Goal: Book appointment/travel/reservation

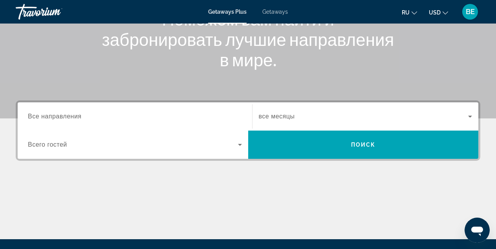
scroll to position [118, 0]
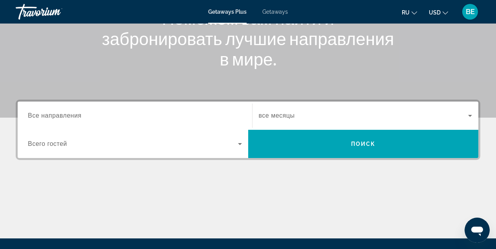
click at [83, 115] on input "Destination Все направления" at bounding box center [135, 116] width 214 height 9
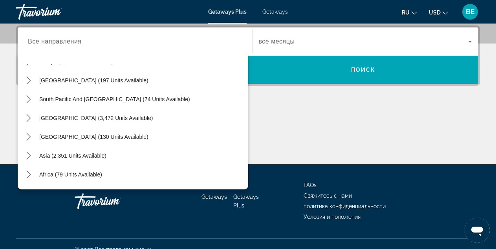
scroll to position [120, 0]
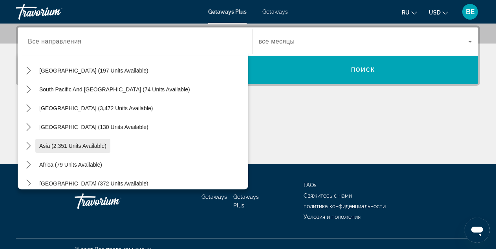
click at [86, 146] on span "Asia (2,351 units available)" at bounding box center [72, 146] width 67 height 6
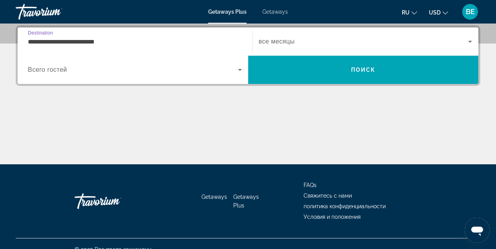
click at [111, 42] on input "**********" at bounding box center [135, 41] width 214 height 9
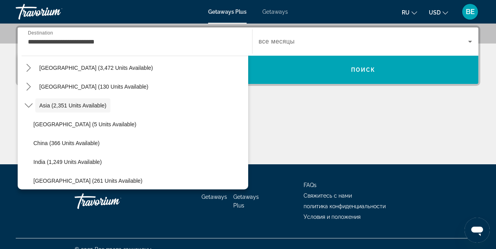
scroll to position [171, 0]
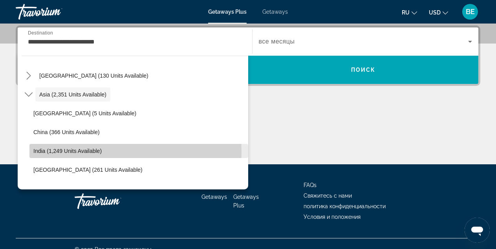
click at [88, 152] on span "India (1,249 units available)" at bounding box center [67, 151] width 68 height 6
type input "**********"
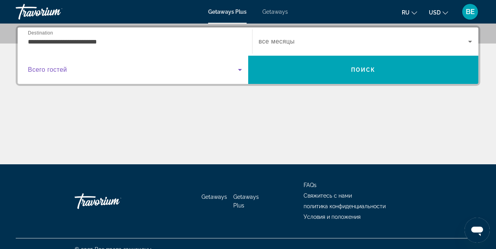
click at [69, 69] on span "Search widget" at bounding box center [133, 69] width 210 height 9
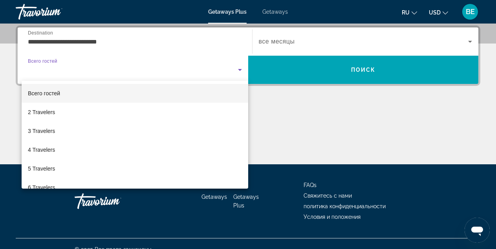
scroll to position [26, 0]
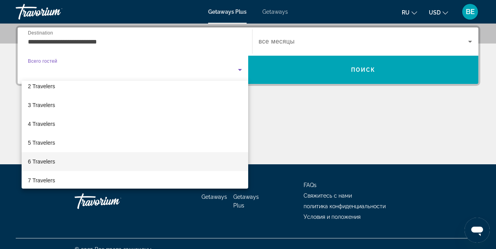
click at [38, 163] on span "6 Travelers" at bounding box center [41, 161] width 27 height 9
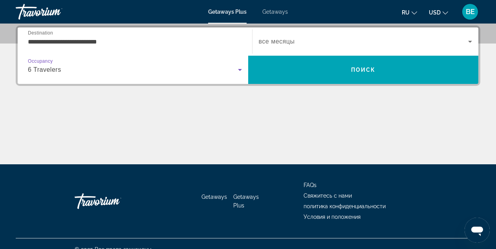
click at [298, 40] on span "Search widget" at bounding box center [364, 41] width 210 height 9
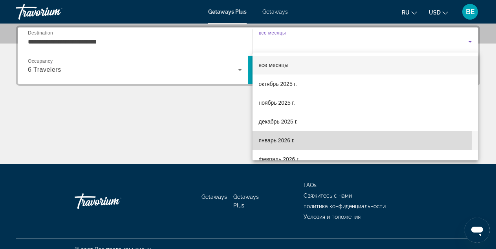
click at [285, 140] on span "январь 2026 г." at bounding box center [277, 140] width 36 height 9
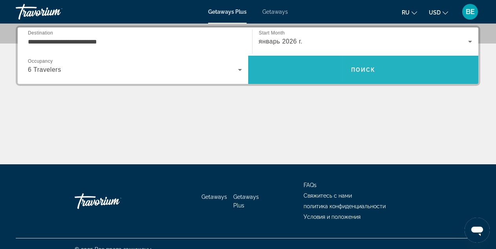
click at [360, 71] on span "Поиск" at bounding box center [363, 70] width 25 height 6
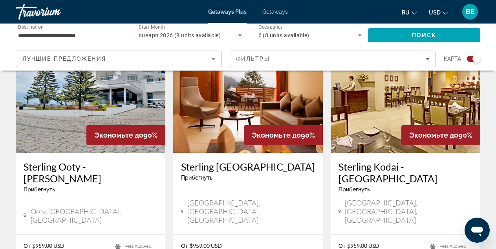
scroll to position [353, 0]
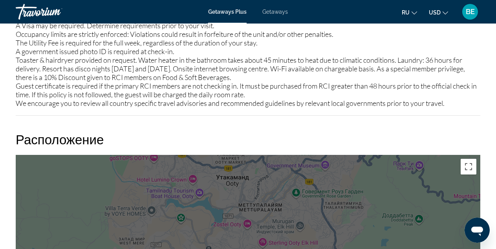
scroll to position [1021, 0]
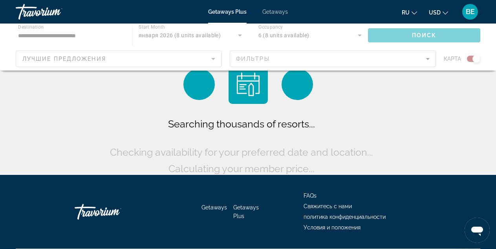
click at [70, 35] on div "Main content" at bounding box center [248, 47] width 496 height 47
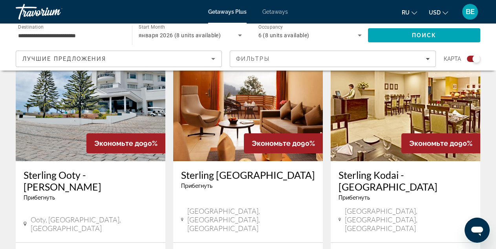
scroll to position [353, 0]
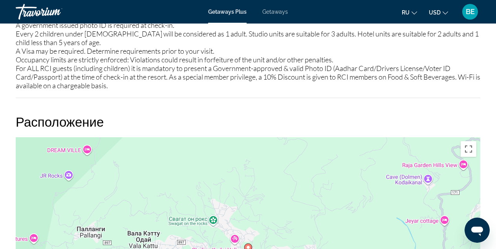
scroll to position [1217, 0]
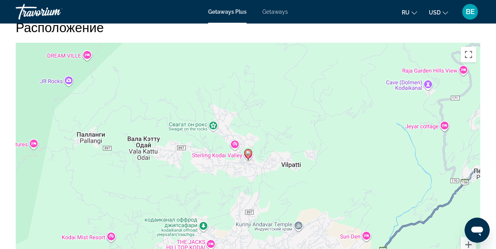
click at [343, 128] on div "Чтобы активировать перетаскивание с помощью клавиатуры, нажмите Alt + Ввод. Пос…" at bounding box center [248, 161] width 465 height 236
click at [322, 124] on div "Чтобы активировать перетаскивание с помощью клавиатуры, нажмите Alt + Ввод. Пос…" at bounding box center [248, 161] width 465 height 236
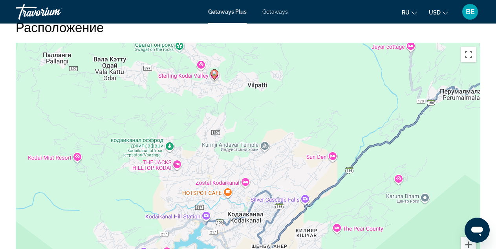
drag, startPoint x: 322, startPoint y: 125, endPoint x: 288, endPoint y: 47, distance: 85.4
click at [289, 46] on div "Чтобы активировать перетаскивание с помощью клавиатуры, нажмите Alt + Ввод. Пос…" at bounding box center [248, 161] width 465 height 236
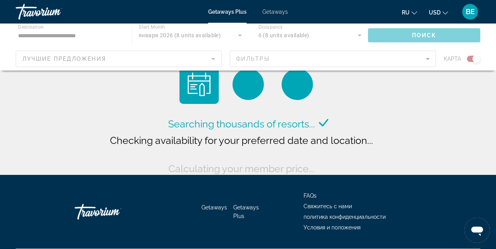
click at [57, 35] on div "Main content" at bounding box center [248, 47] width 496 height 47
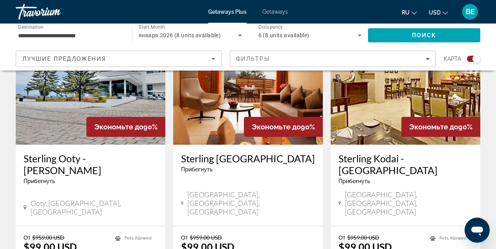
scroll to position [353, 0]
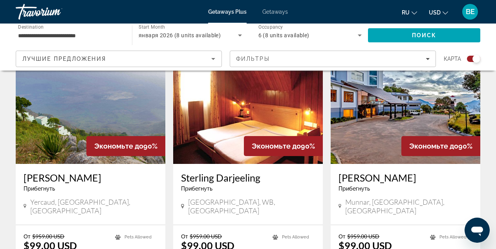
scroll to position [639, 0]
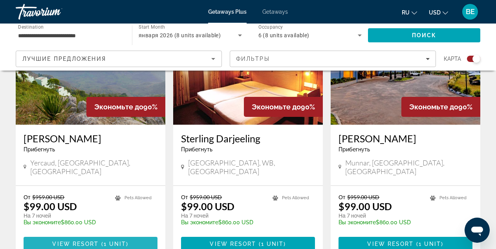
click at [106, 235] on span "Main content" at bounding box center [91, 244] width 134 height 19
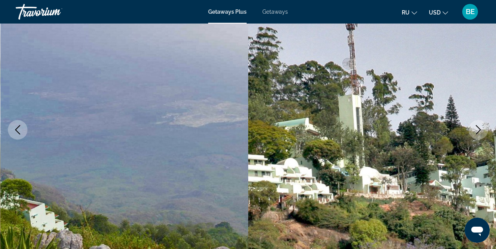
scroll to position [79, 0]
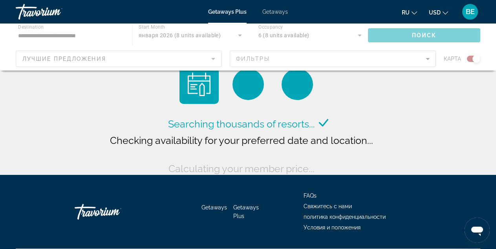
click at [60, 35] on div "Main content" at bounding box center [248, 47] width 496 height 47
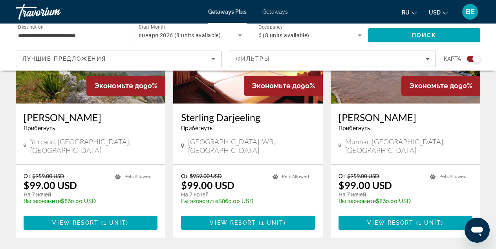
scroll to position [668, 0]
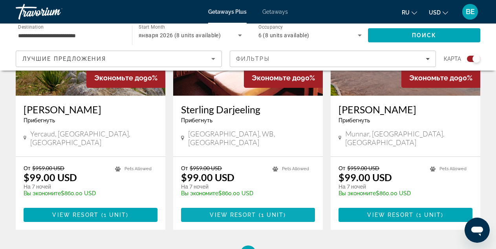
click at [244, 212] on span "View Resort" at bounding box center [233, 215] width 46 height 6
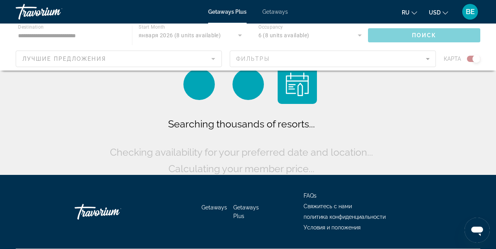
click at [67, 34] on div "Main content" at bounding box center [248, 47] width 496 height 47
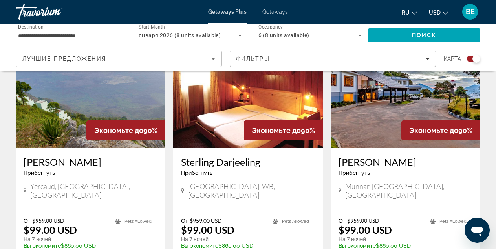
scroll to position [707, 0]
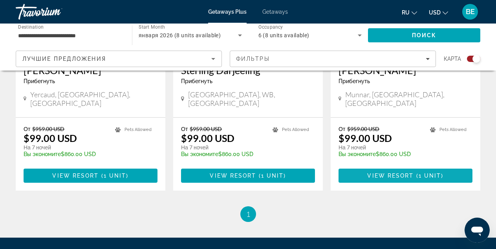
click at [397, 173] on span "View Resort" at bounding box center [390, 176] width 46 height 6
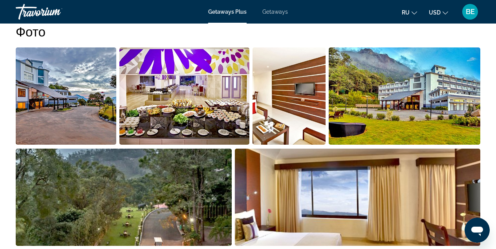
scroll to position [353, 0]
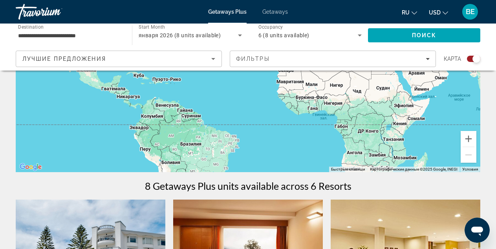
scroll to position [157, 0]
